Goal: Transaction & Acquisition: Purchase product/service

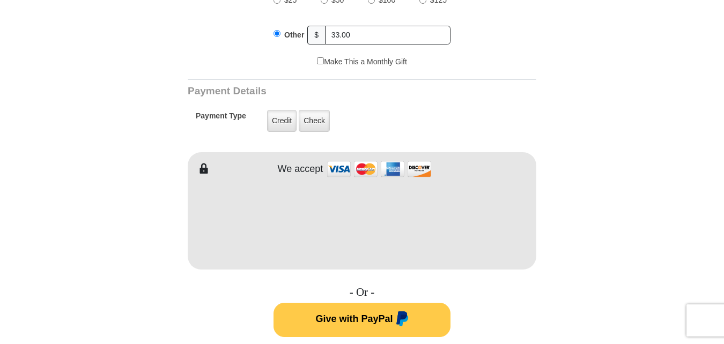
scroll to position [467, 0]
type input "33.00"
click at [575, 284] on form "VICTORY Channel Online Giving VICTORY Channel is a worldwide, on-air television…" at bounding box center [361, 210] width 611 height 1283
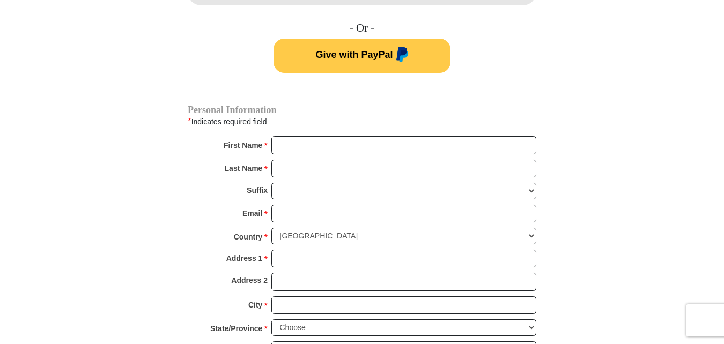
scroll to position [735, 0]
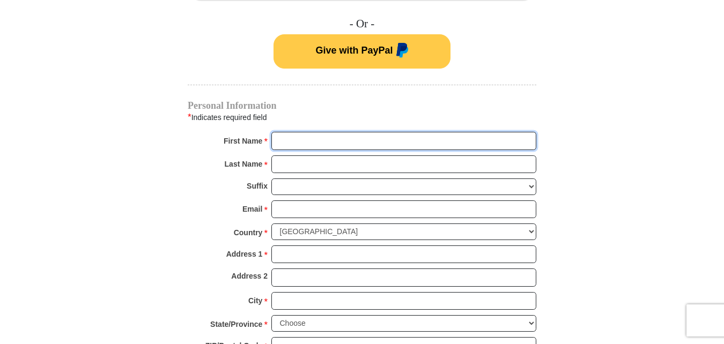
click at [298, 134] on input "First Name *" at bounding box center [403, 141] width 265 height 18
type input "Michael"
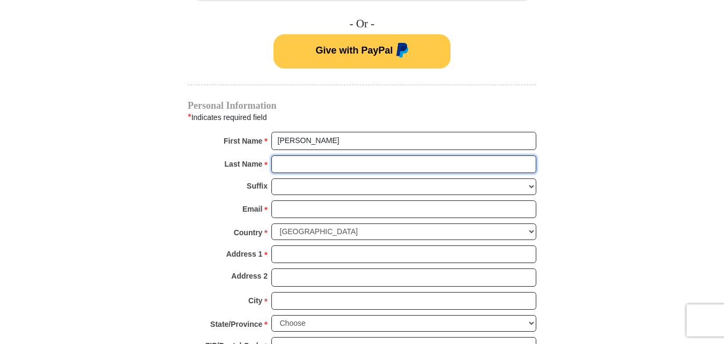
type input "Pryor"
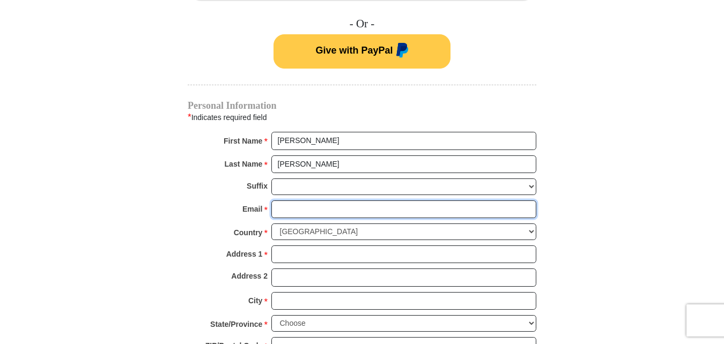
type input "quantum_b6@yahoo.com"
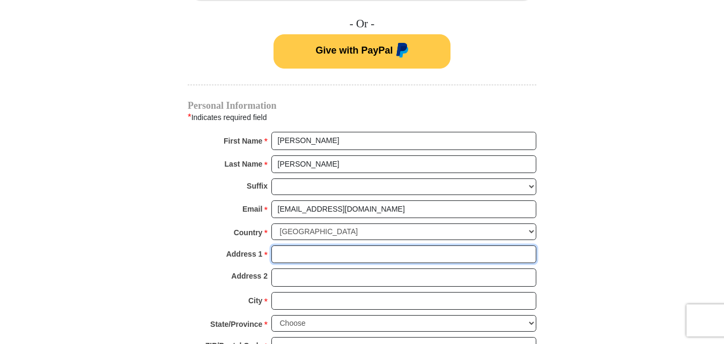
type input "914 Acosta Plaza"
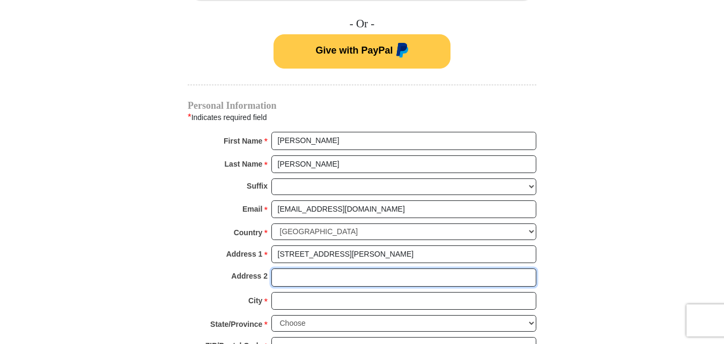
type input "Unit 38"
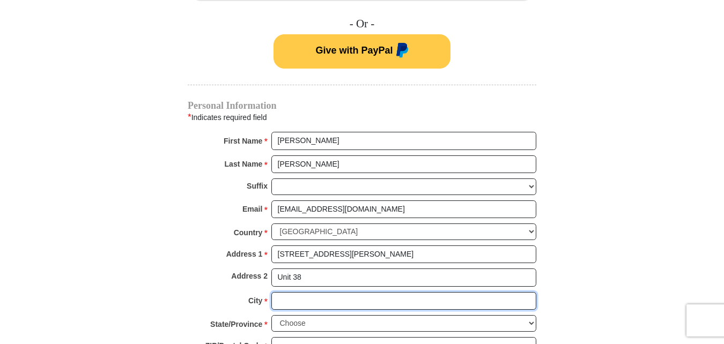
type input "Salinas"
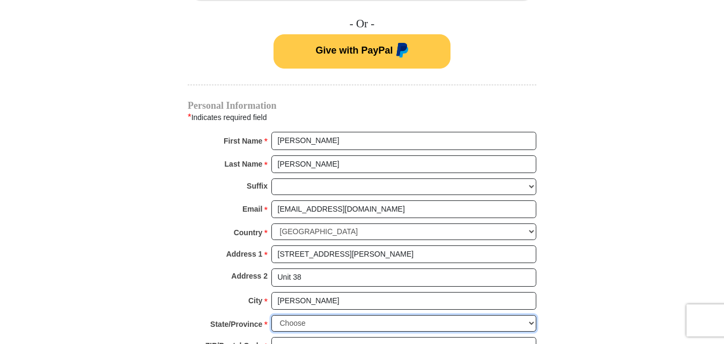
select select "CA"
type input "93905"
type input "8319985098"
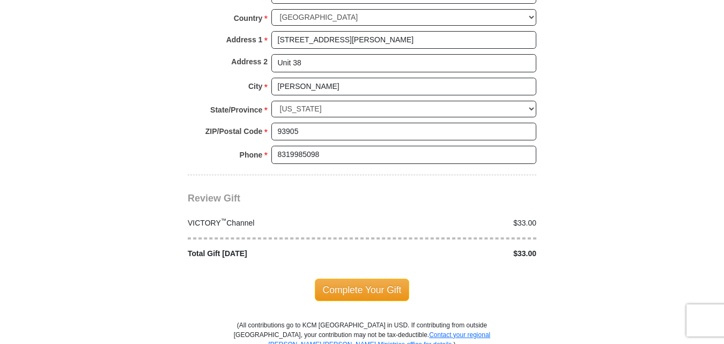
scroll to position [1003, 0]
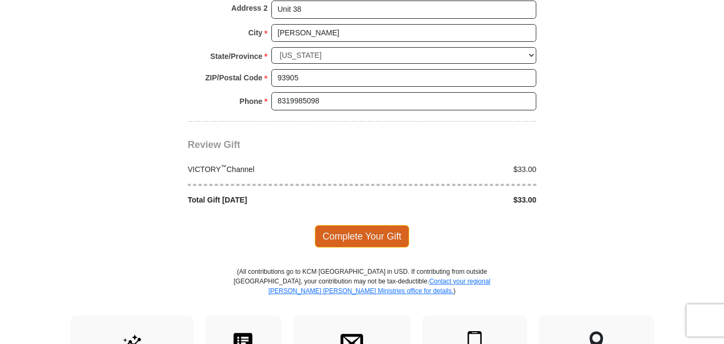
click at [349, 225] on span "Complete Your Gift" at bounding box center [362, 236] width 95 height 23
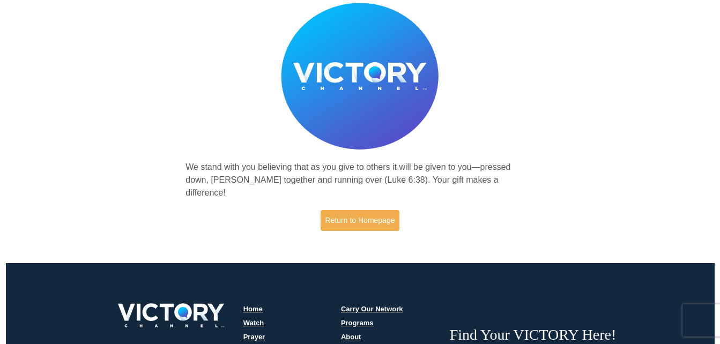
scroll to position [54, 0]
